Goal: Task Accomplishment & Management: Use online tool/utility

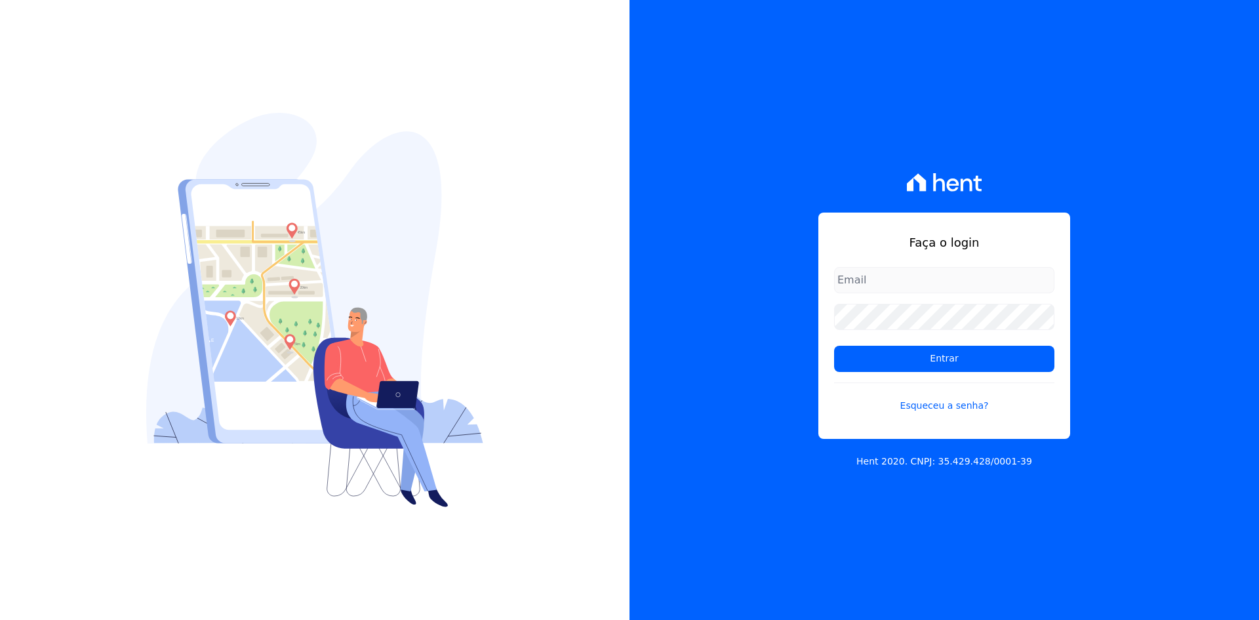
click at [978, 277] on input "email" at bounding box center [944, 280] width 220 height 26
type input "alexandre@trapisa.com.br"
click at [950, 352] on input "Entrar" at bounding box center [944, 359] width 220 height 26
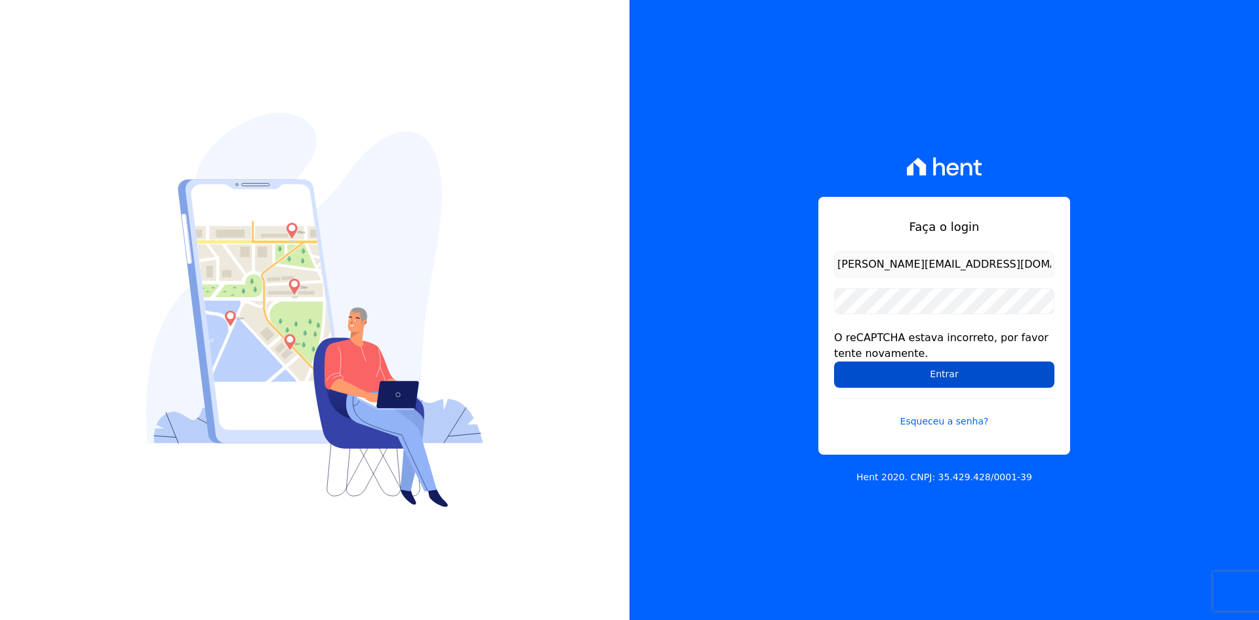
click at [960, 370] on input "Entrar" at bounding box center [944, 374] width 220 height 26
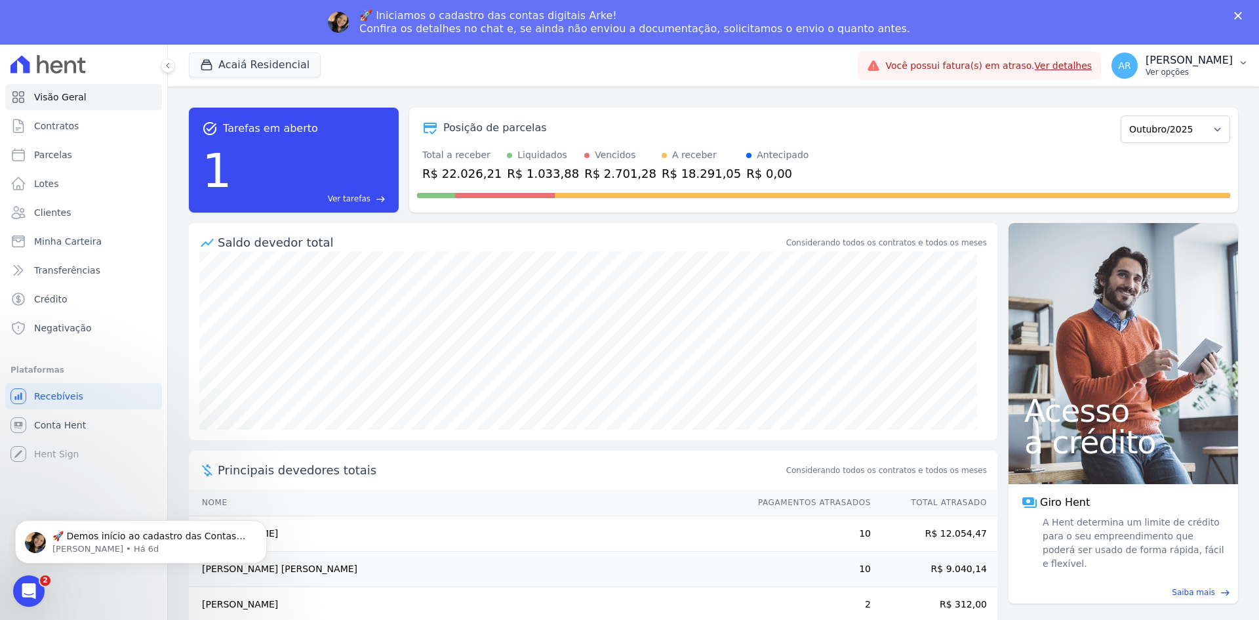
click at [1186, 72] on p "Ver opções" at bounding box center [1188, 72] width 87 height 10
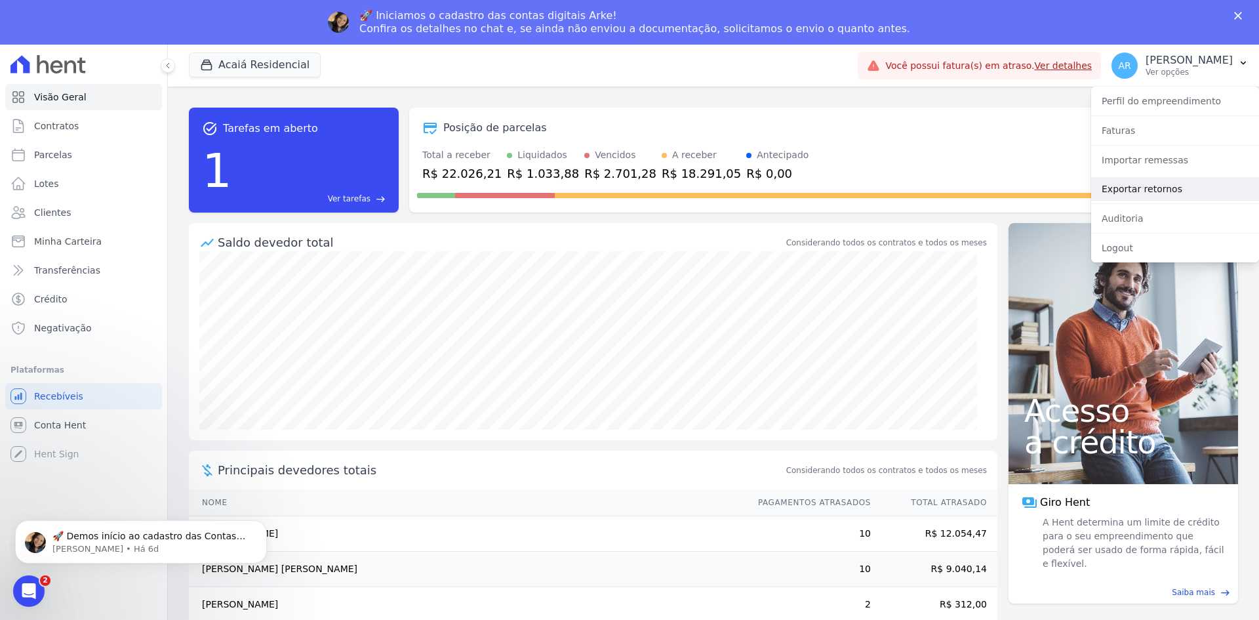
click at [1155, 189] on link "Exportar retornos" at bounding box center [1175, 189] width 168 height 24
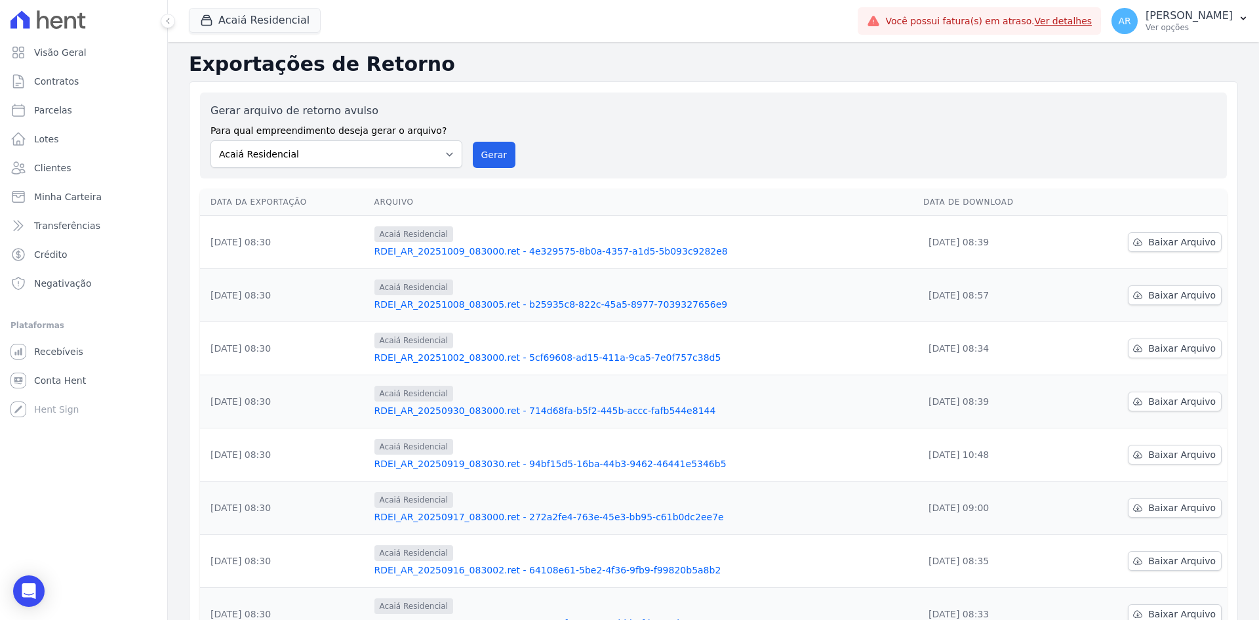
click at [241, 26] on button "Acaiá Residencial" at bounding box center [255, 20] width 132 height 25
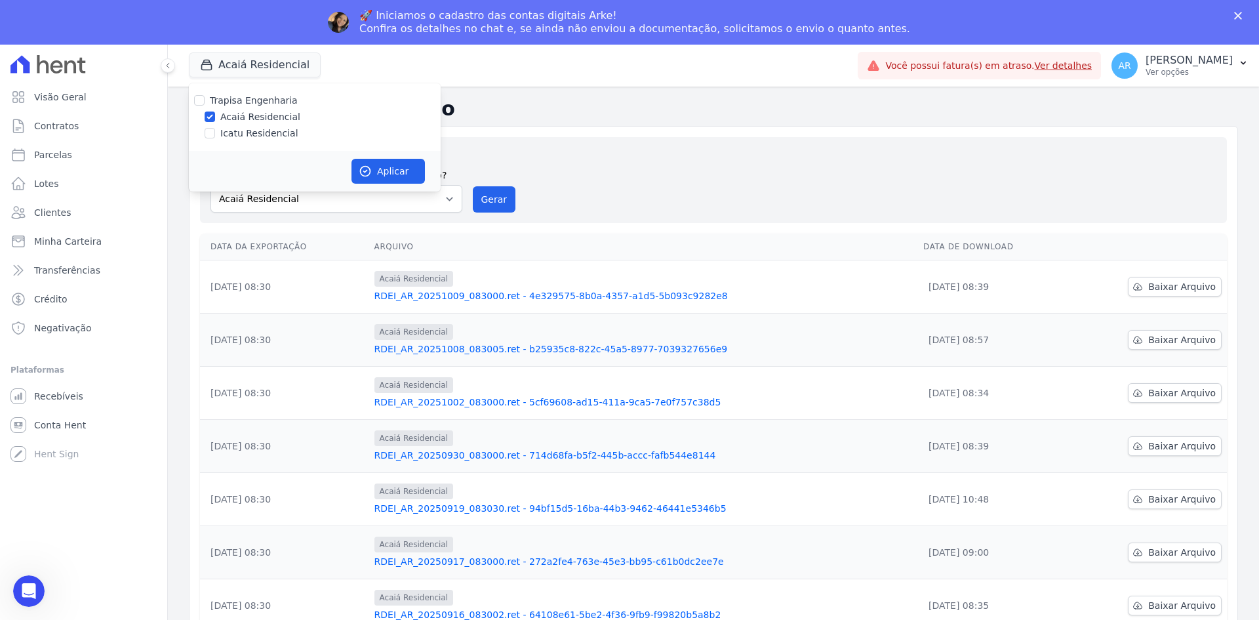
click at [238, 136] on label "Icatu Residencial" at bounding box center [259, 134] width 78 height 14
click at [215, 136] on input "Icatu Residencial" at bounding box center [210, 133] width 10 height 10
checkbox input "true"
click at [354, 168] on button "Aplicar" at bounding box center [387, 171] width 73 height 25
